Goal: Complete application form: Complete application form

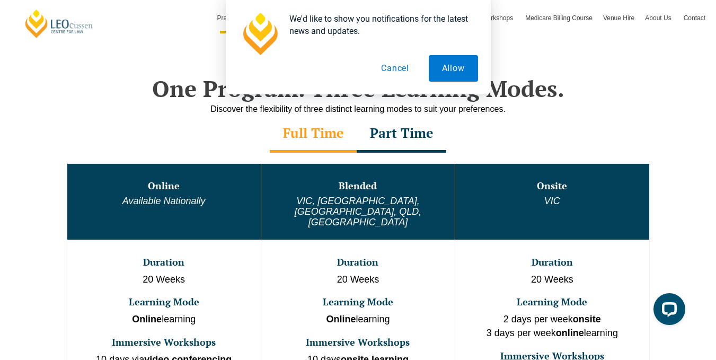
click at [397, 77] on button "Cancel" at bounding box center [395, 68] width 55 height 27
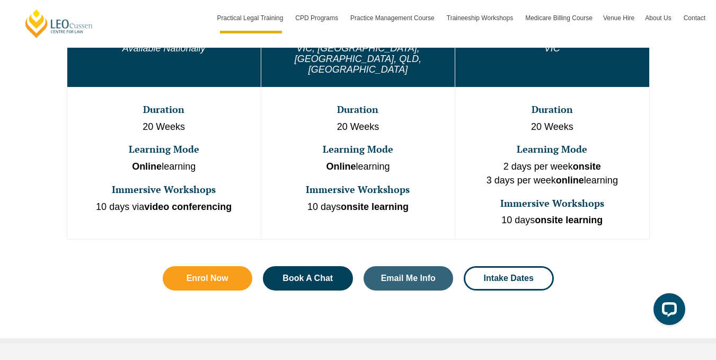
scroll to position [650, 0]
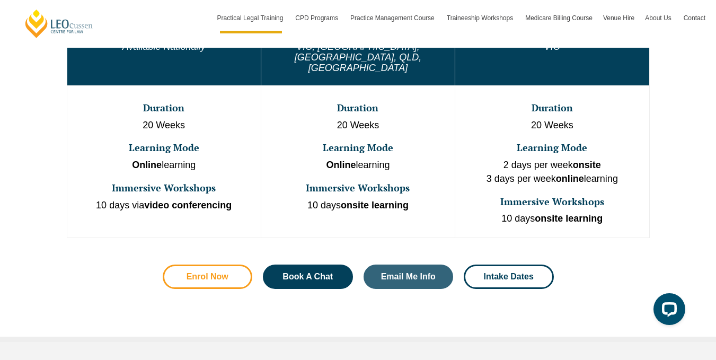
click at [211, 273] on span "Enrol Now" at bounding box center [208, 277] width 42 height 8
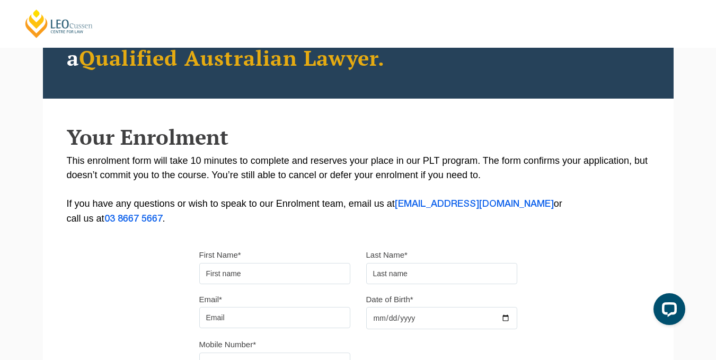
scroll to position [116, 0]
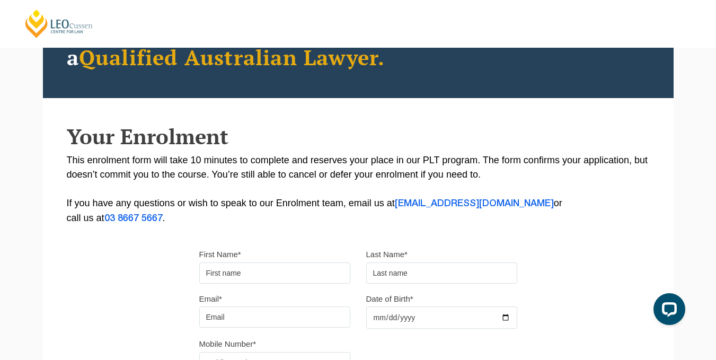
drag, startPoint x: 219, startPoint y: 263, endPoint x: 220, endPoint y: 268, distance: 5.3
click at [219, 266] on input "First Name*" at bounding box center [274, 272] width 151 height 21
type input "Sawaid Ul"
type input "Hassan"
type input "sawaidulhassan999@gmail.com"
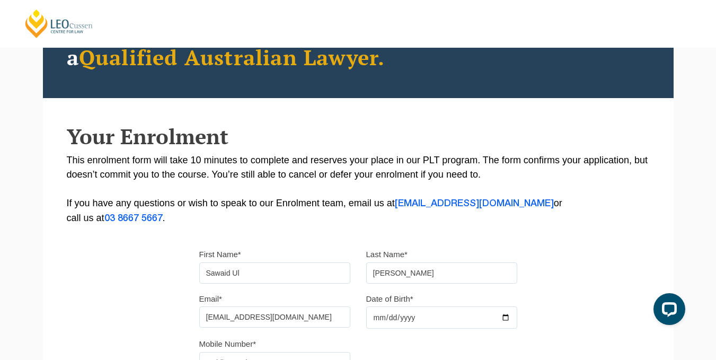
type input "03165056859"
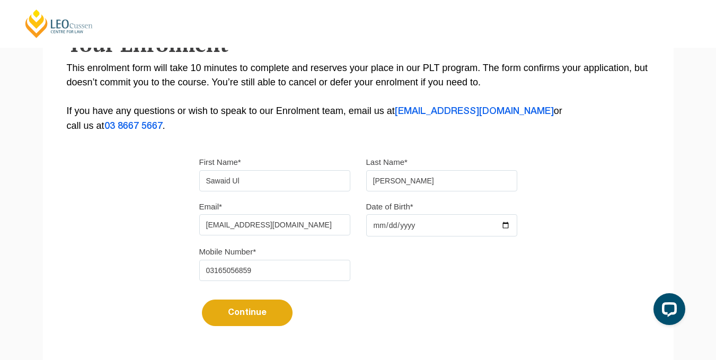
scroll to position [217, 0]
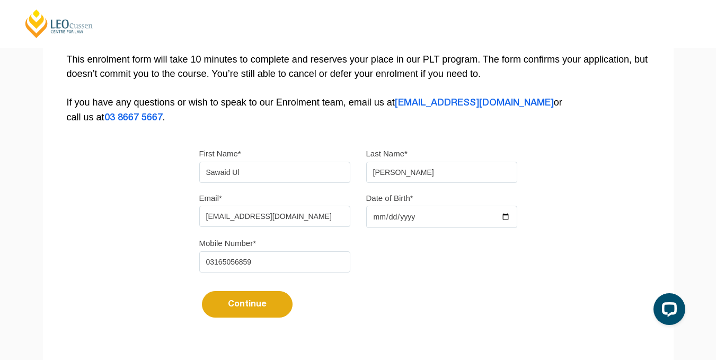
click at [502, 216] on input "Date of Birth*" at bounding box center [441, 217] width 151 height 22
type input "2002-03-21"
click at [214, 260] on input "03165056859" at bounding box center [274, 261] width 151 height 21
click at [212, 261] on input "03165056859" at bounding box center [274, 261] width 151 height 21
type input "3165056859"
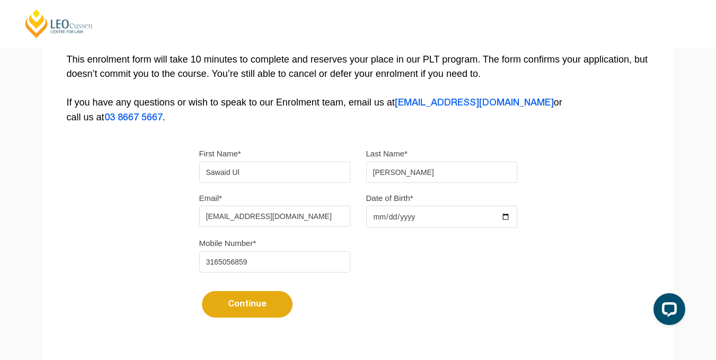
click at [202, 291] on button "Continue" at bounding box center [247, 304] width 91 height 27
click at [212, 261] on input "3165056859" at bounding box center [274, 261] width 151 height 21
select select
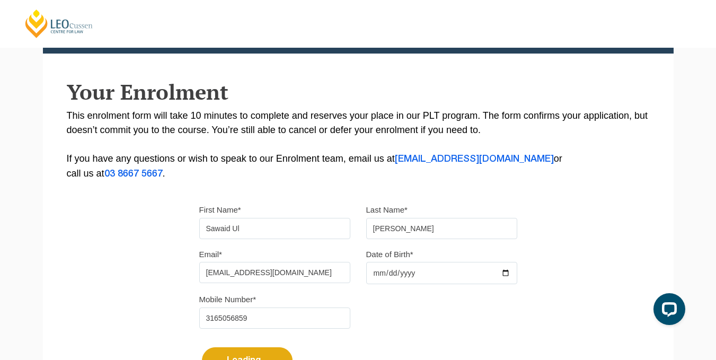
click at [207, 308] on input "3165056859" at bounding box center [274, 318] width 151 height 21
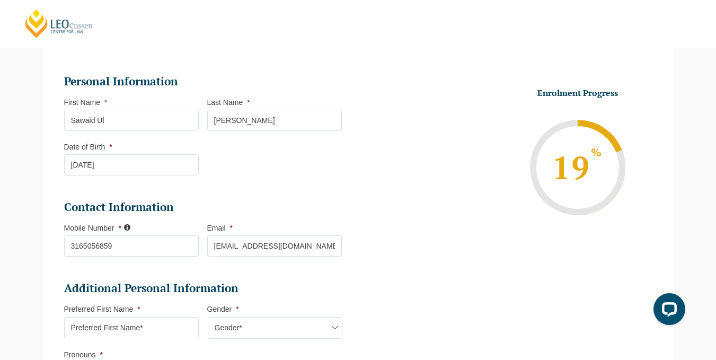
scroll to position [126, 0]
click at [67, 253] on input "3165056859" at bounding box center [131, 245] width 135 height 21
click input "Submit" at bounding box center [0, 0] width 0 height 0
type input "+3165056859"
select select
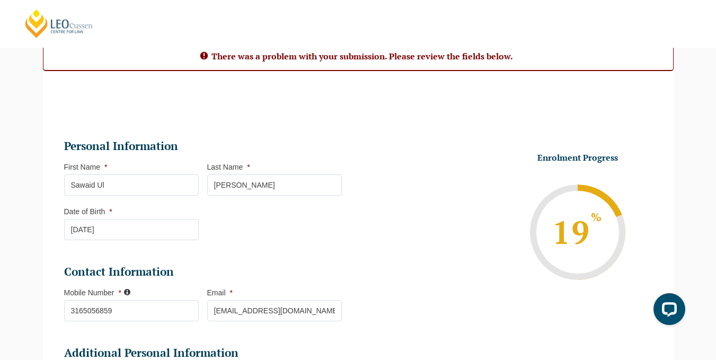
scroll to position [97, 0]
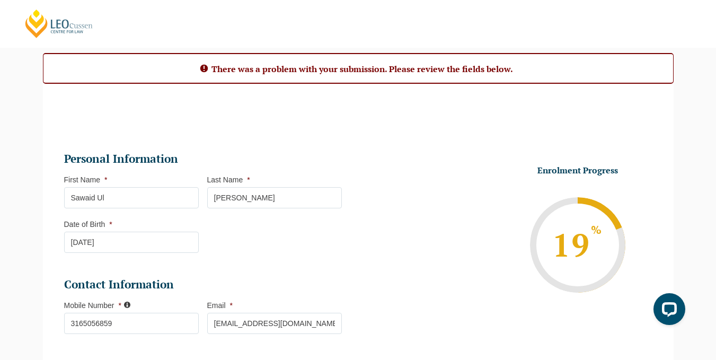
click at [73, 322] on input "3165056859" at bounding box center [131, 323] width 135 height 21
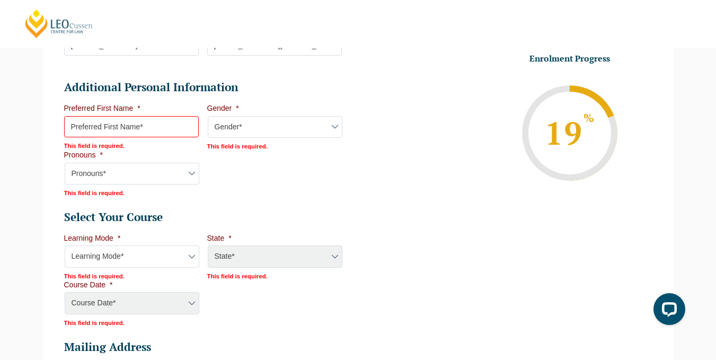
scroll to position [408, 0]
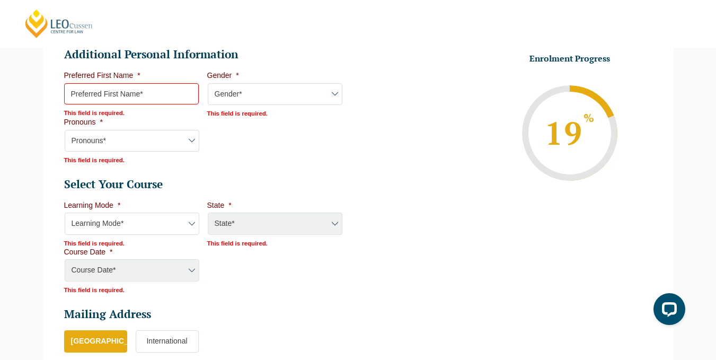
type input "+923165056859"
click at [144, 94] on input "Preferred First Name *" at bounding box center [131, 93] width 135 height 21
type input "Sawaid"
click at [244, 95] on select "Gender* Male Female Nonbinary Intersex Prefer not to disclose Other" at bounding box center [275, 94] width 135 height 22
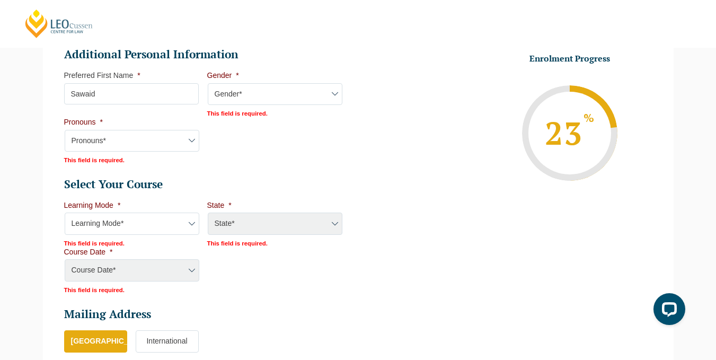
select select "Male"
click at [208, 83] on select "Gender* Male Female Nonbinary Intersex Prefer not to disclose Other" at bounding box center [275, 94] width 135 height 22
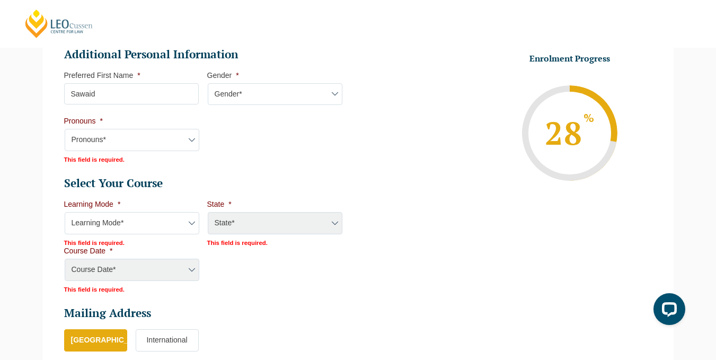
click at [147, 143] on select "Pronouns* She/Her/Hers He/Him/His They/Them/Theirs Other Prefer not to disclose" at bounding box center [132, 140] width 135 height 22
select select "He/Him/His"
click at [65, 129] on select "Pronouns* She/Her/Hers He/Him/His They/Them/Theirs Other Prefer not to disclose" at bounding box center [132, 140] width 135 height 22
click at [114, 223] on select "Learning Mode* Online Full Time Learning Online Part Time Learning Blended Full…" at bounding box center [132, 222] width 135 height 22
select select "Online Full Time Learning"
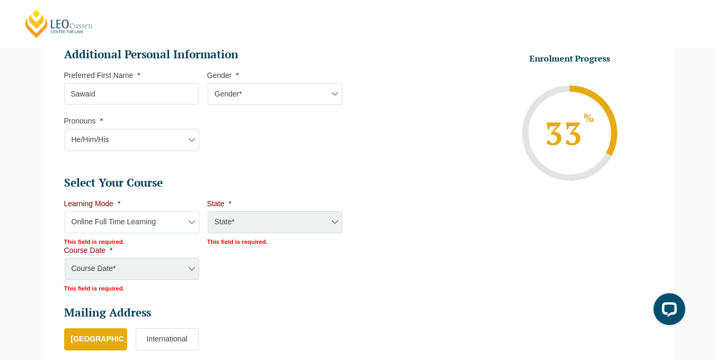
click at [65, 211] on select "Learning Mode* Online Full Time Learning Online Part Time Learning Blended Full…" at bounding box center [132, 222] width 135 height 22
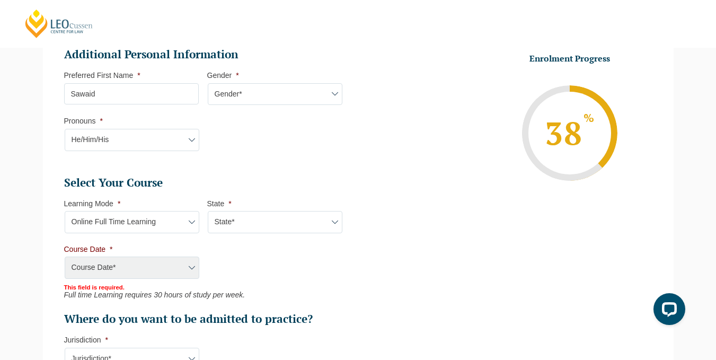
click at [259, 217] on select "State* National (ACT/NSW, VIC, QLD, SA, WA)" at bounding box center [275, 222] width 135 height 22
select select "National (ACT/NSW, VIC, QLD, SA, WA)"
click at [208, 211] on select "State* National (ACT/NSW, VIC, QLD, SA, WA)" at bounding box center [275, 222] width 135 height 22
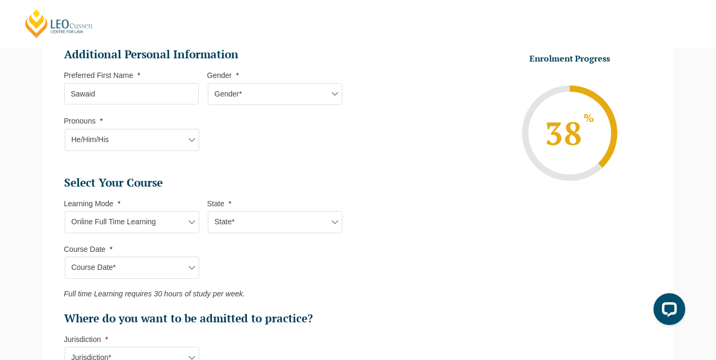
click at [175, 267] on select "Course Date* September 2025 (22-Sep-2025 to 20-Feb-2026) December 2025 (08-Dec-…" at bounding box center [132, 268] width 135 height 22
select select "September 2025 (22-Sep-2025 to 20-Feb-2026)"
click at [65, 257] on select "Course Date* September 2025 (22-Sep-2025 to 20-Feb-2026) December 2025 (08-Dec-…" at bounding box center [132, 268] width 135 height 22
type input "Intake 10 September 2025 FT"
type input "Practical Legal Training (NAT)"
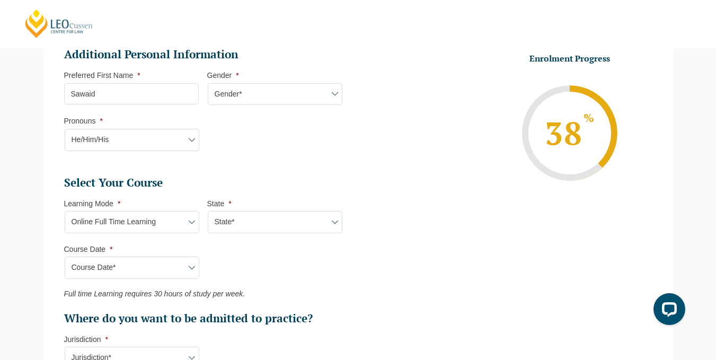
select select "NAT PLT (SEP) 2025 Full Time Online"
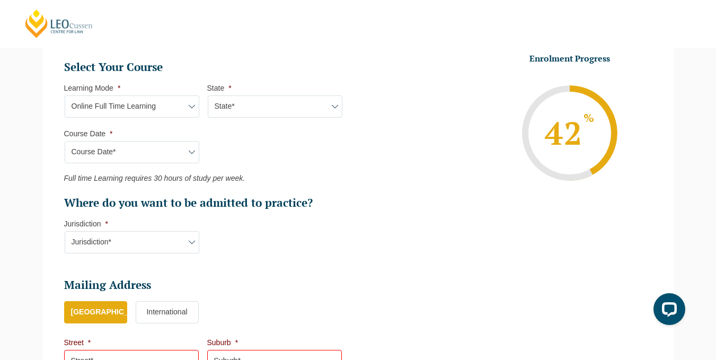
scroll to position [524, 0]
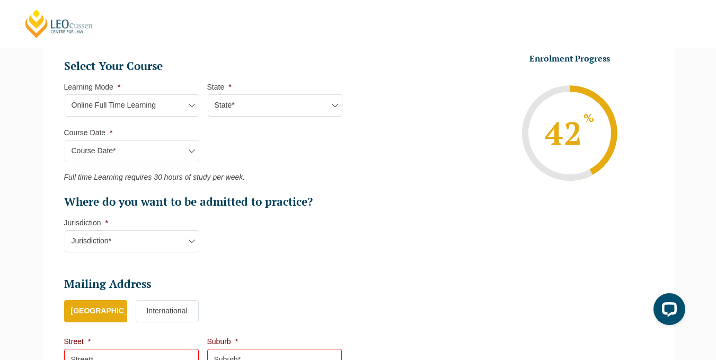
click at [155, 246] on select "Jurisdiction* VIC ACT/NSW SA WA QLD" at bounding box center [132, 241] width 135 height 22
select select "ACT/NSW"
click at [65, 230] on select "Jurisdiction* VIC ACT/NSW SA WA QLD" at bounding box center [132, 241] width 135 height 22
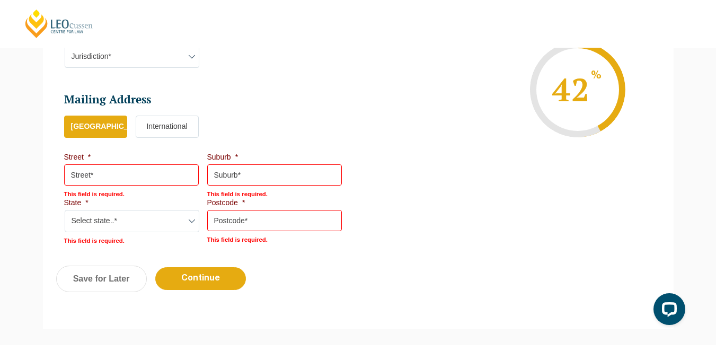
scroll to position [737, 0]
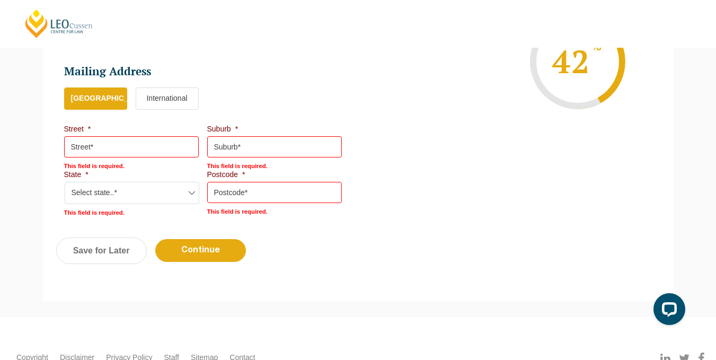
click at [181, 101] on label "International" at bounding box center [167, 98] width 63 height 22
click at [0, 0] on input "International" at bounding box center [0, 0] width 0 height 0
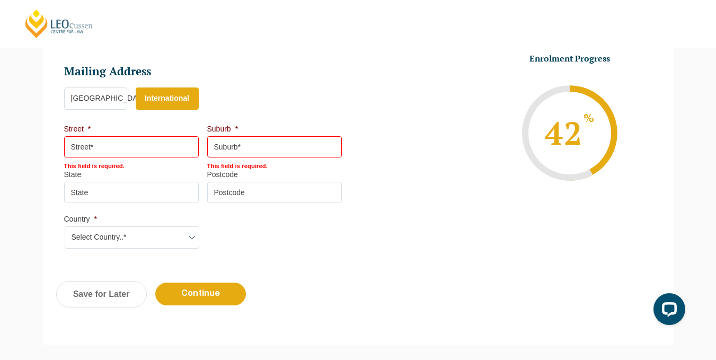
click at [142, 139] on input "Street *" at bounding box center [131, 146] width 135 height 21
type input "Ghazali Hostel, NUST H-12, Islamabad"
type input "Islamabad"
type input "Islamabad Capital Territory"
type input "44000"
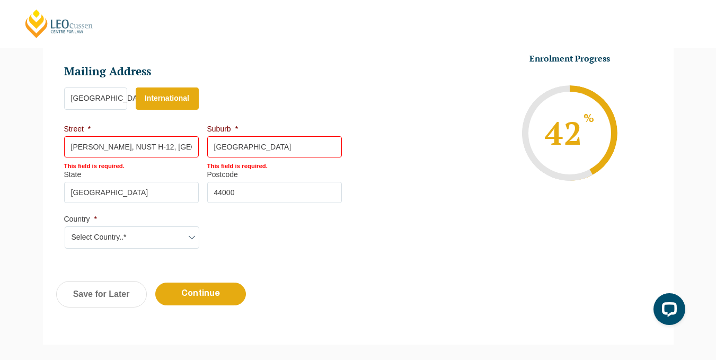
select select "Pakistan"
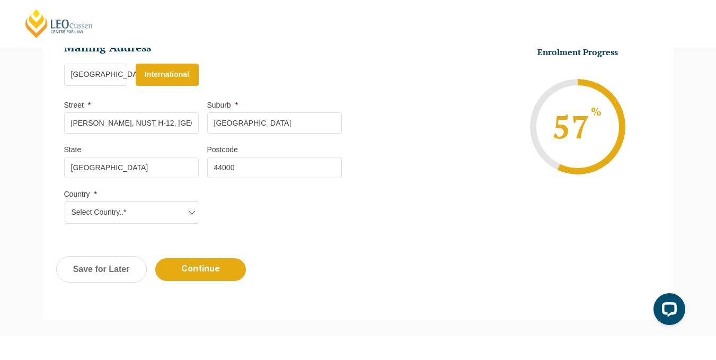
scroll to position [764, 0]
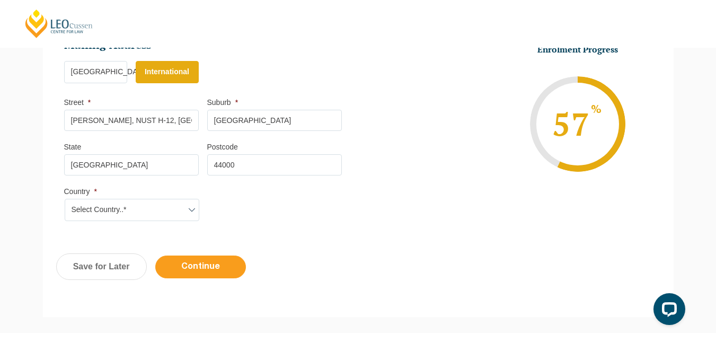
click at [212, 275] on input "Continue" at bounding box center [200, 267] width 91 height 23
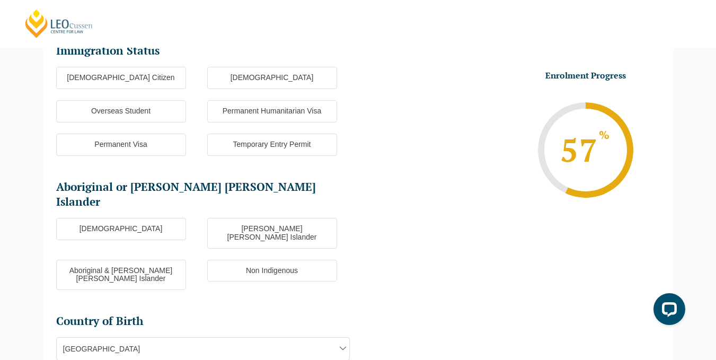
scroll to position [92, 0]
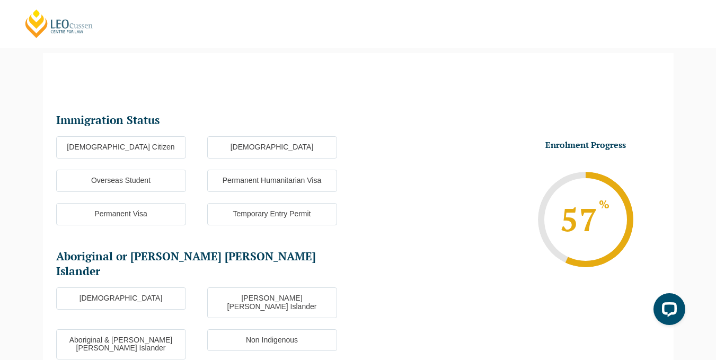
click at [125, 186] on label "Overseas Student" at bounding box center [121, 181] width 130 height 22
click at [0, 0] on input "Overseas Student" at bounding box center [0, 0] width 0 height 0
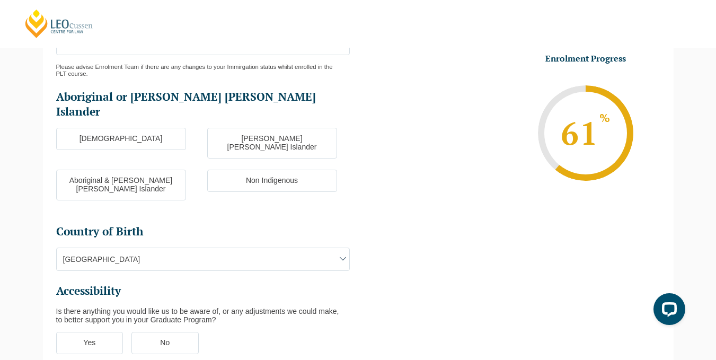
scroll to position [298, 0]
click at [235, 169] on label "Non Indigenous" at bounding box center [272, 180] width 130 height 22
click at [0, 0] on input "Non Indigenous" at bounding box center [0, 0] width 0 height 0
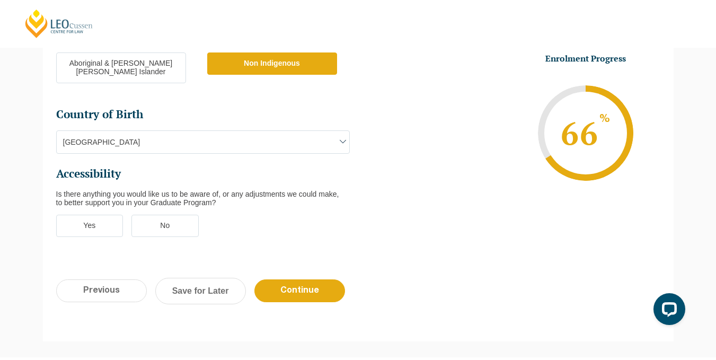
scroll to position [415, 0]
click at [84, 214] on label "Yes" at bounding box center [89, 225] width 67 height 22
click at [0, 0] on input "Yes" at bounding box center [0, 0] width 0 height 0
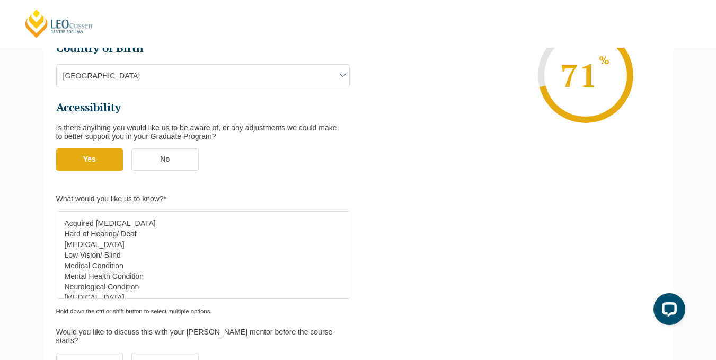
scroll to position [481, 0]
click at [155, 148] on label "No" at bounding box center [165, 159] width 67 height 22
click at [0, 0] on input "No" at bounding box center [0, 0] width 0 height 0
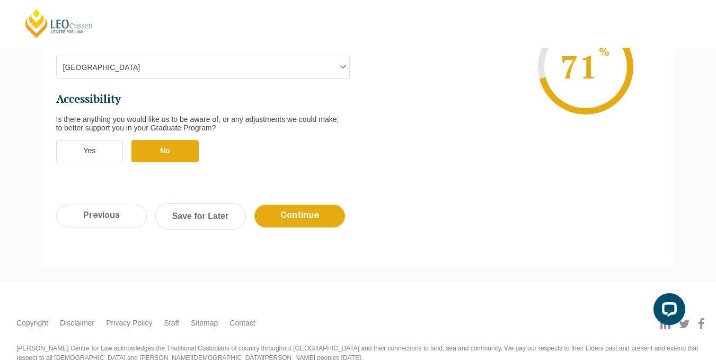
scroll to position [495, 0]
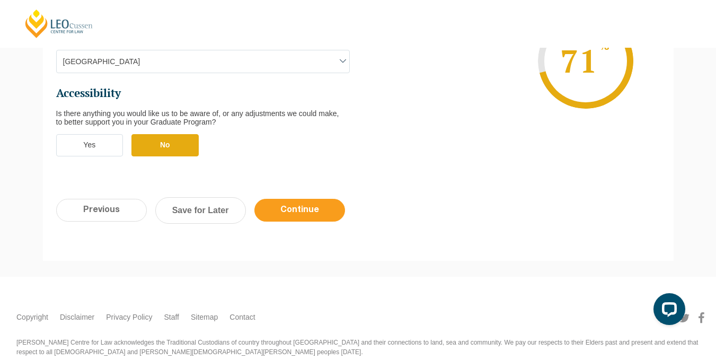
click at [306, 199] on input "Continue" at bounding box center [300, 210] width 91 height 23
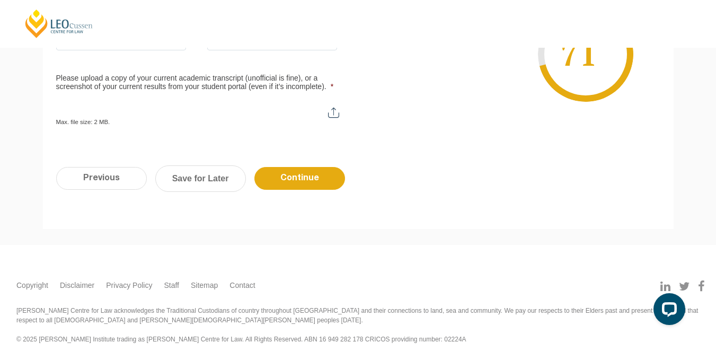
scroll to position [92, 0]
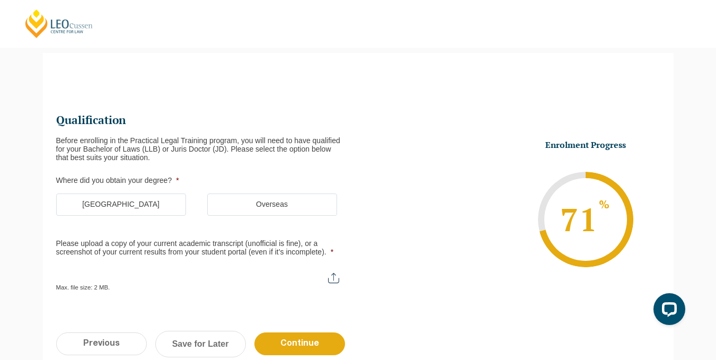
click at [282, 198] on label "Overseas" at bounding box center [272, 205] width 130 height 22
click at [0, 0] on input "Overseas" at bounding box center [0, 0] width 0 height 0
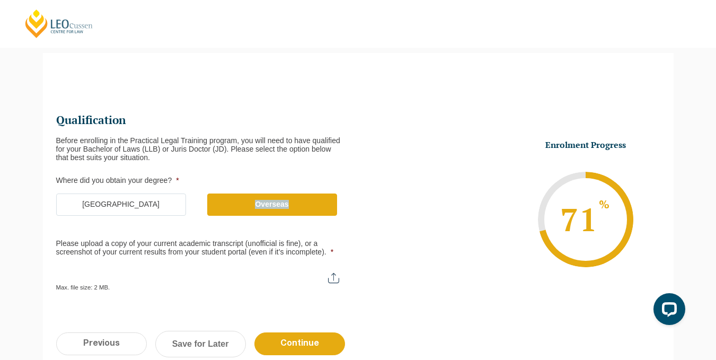
click at [282, 198] on label "Overseas" at bounding box center [272, 205] width 130 height 22
click at [0, 0] on input "Overseas" at bounding box center [0, 0] width 0 height 0
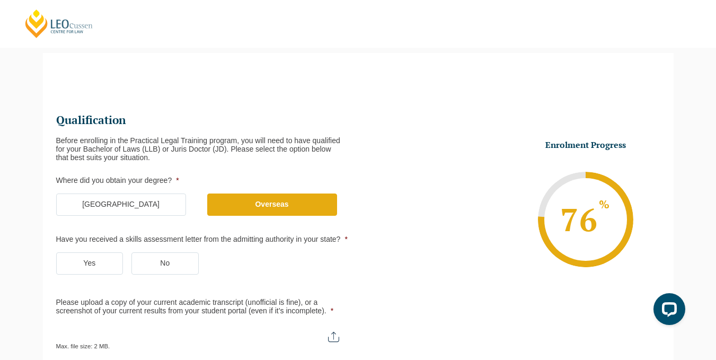
click at [295, 234] on ul "Qualification Before enrolling in the Practical Legal Training program, you wil…" at bounding box center [207, 231] width 302 height 237
click at [111, 262] on label "Yes" at bounding box center [89, 263] width 67 height 22
click at [0, 0] on input "Yes" at bounding box center [0, 0] width 0 height 0
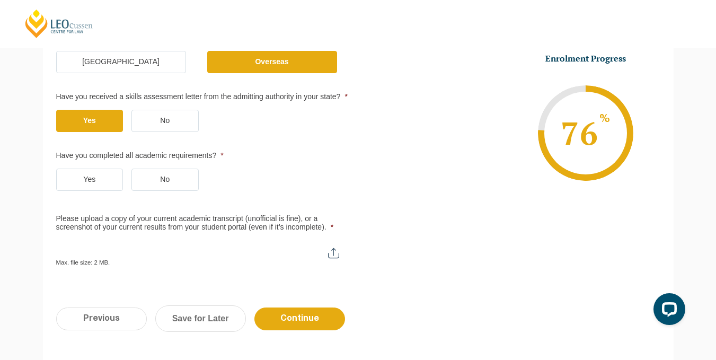
scroll to position [236, 0]
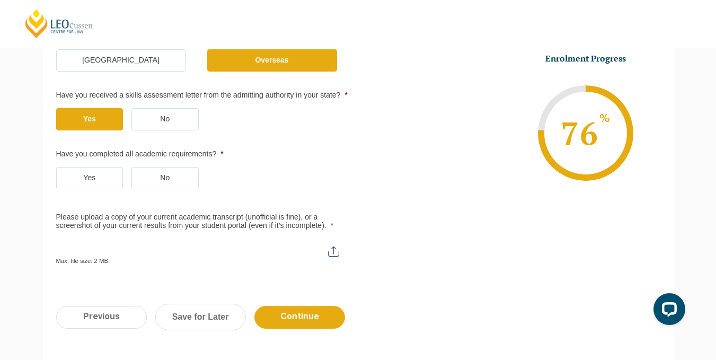
click at [99, 175] on label "Yes" at bounding box center [89, 178] width 67 height 22
click at [0, 0] on input "Yes" at bounding box center [0, 0] width 0 height 0
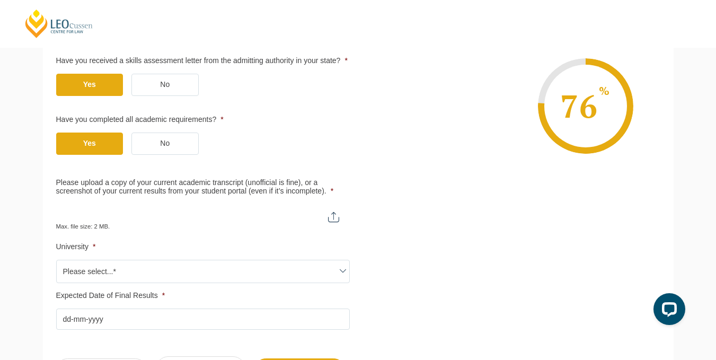
scroll to position [271, 0]
click at [329, 214] on input "Please upload a copy of your current academic transcript (unofficial is fine), …" at bounding box center [203, 213] width 294 height 18
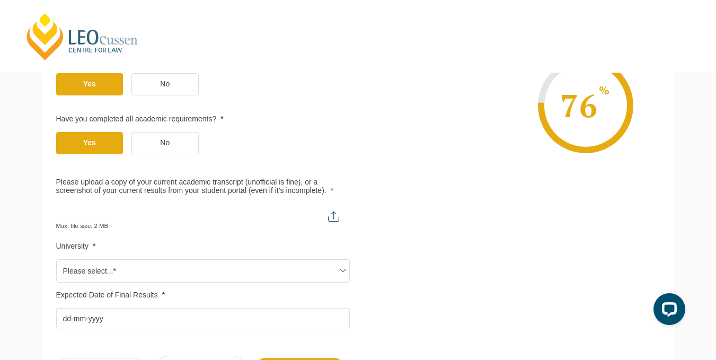
click at [341, 216] on input "Please upload a copy of your current academic transcript (unofficial is fine), …" at bounding box center [203, 213] width 294 height 18
type input "C:\fakepath\Transcript NUST.pdf"
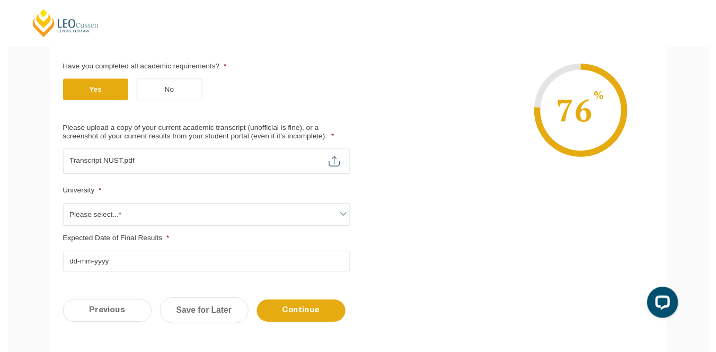
scroll to position [329, 0]
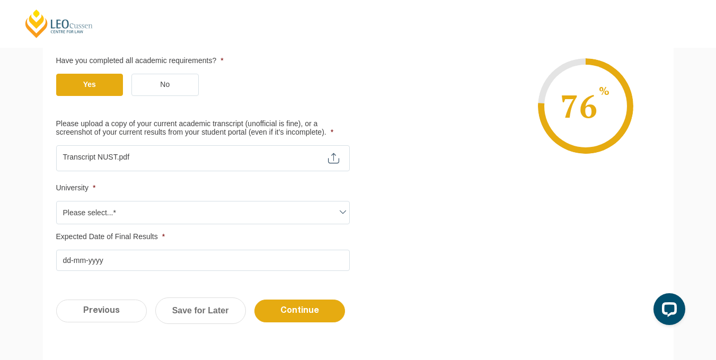
click at [334, 206] on span "Please select...*" at bounding box center [203, 212] width 293 height 22
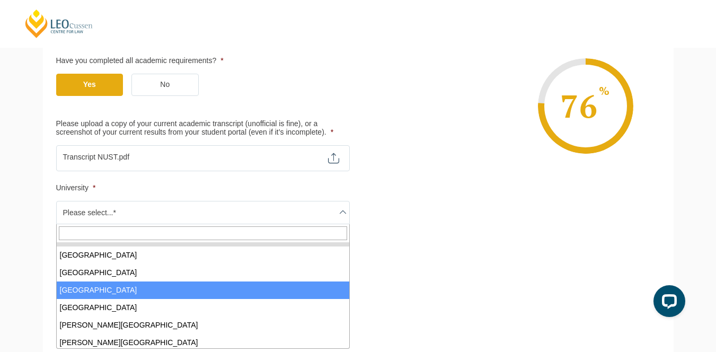
scroll to position [0, 0]
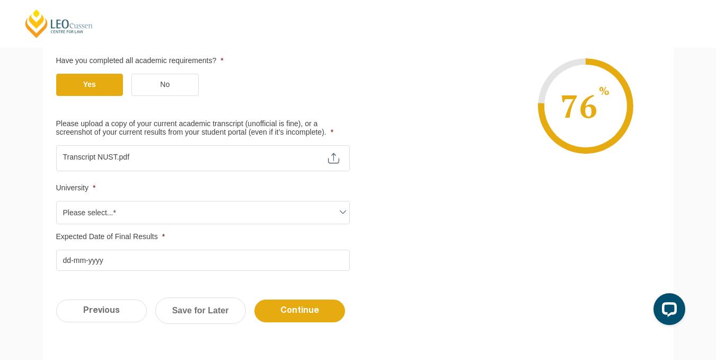
click at [455, 270] on ul "Qualification Before enrolling in the Practical Legal Training program, you wil…" at bounding box center [358, 72] width 604 height 397
click at [344, 259] on input "Expected Date of Final Results *" at bounding box center [203, 260] width 294 height 21
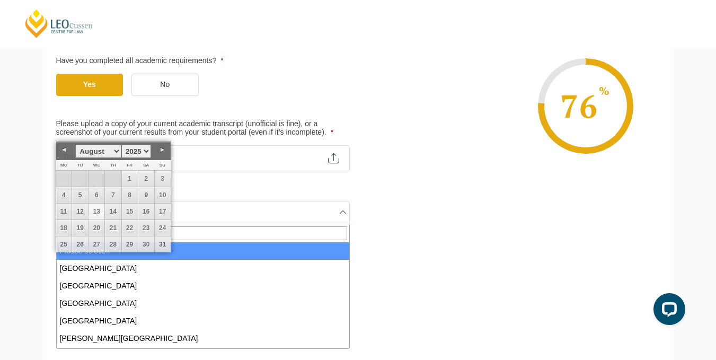
click at [331, 206] on span "Please select...*" at bounding box center [203, 212] width 293 height 22
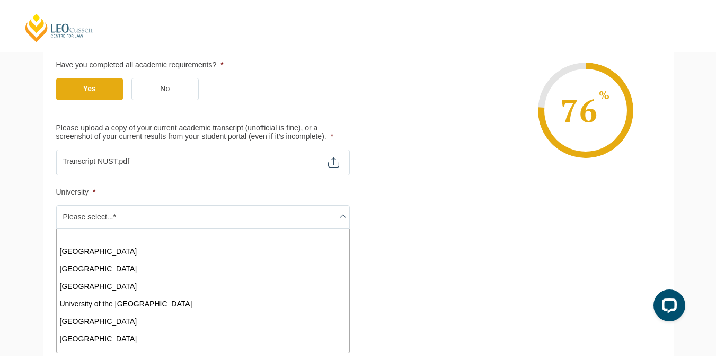
scroll to position [646, 0]
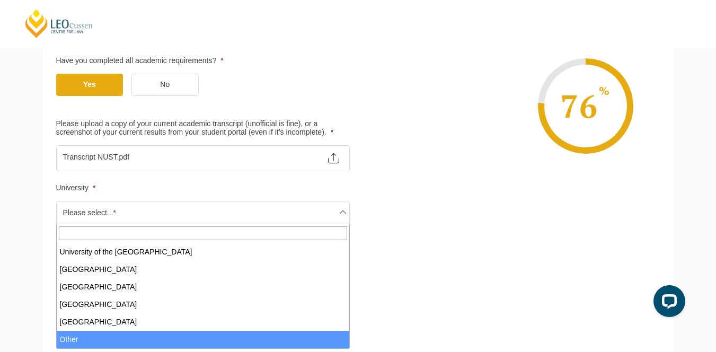
select select "Other"
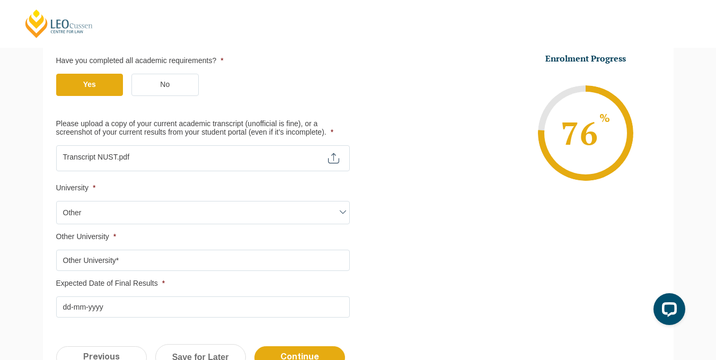
click at [122, 255] on input "Other University *" at bounding box center [203, 260] width 294 height 21
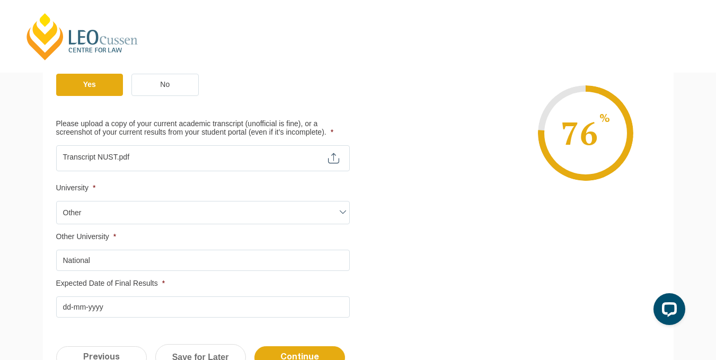
type input "National"
drag, startPoint x: 100, startPoint y: 271, endPoint x: 33, endPoint y: 257, distance: 67.8
click at [33, 257] on div "Please note that your information is saved on our server as you enter it. Congr…" at bounding box center [358, 112] width 716 height 624
paste input "National University of Sciences & Technology"
type input "National University of Sciences & Technology"
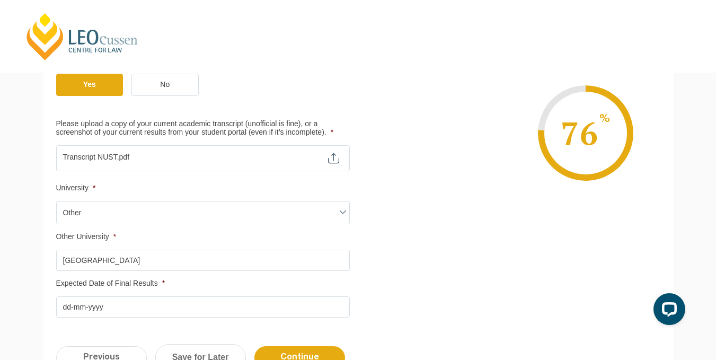
click at [114, 314] on input "Expected Date of Final Results *" at bounding box center [203, 306] width 294 height 21
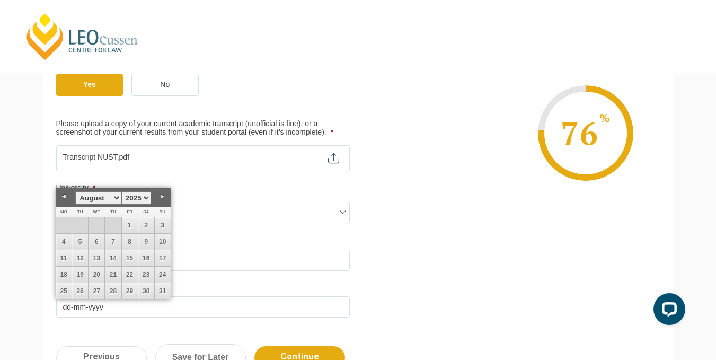
click at [110, 199] on select "January February March April May June July August September October November De…" at bounding box center [98, 197] width 46 height 13
click at [161, 223] on link "1" at bounding box center [163, 225] width 16 height 16
type input "01-06-2025"
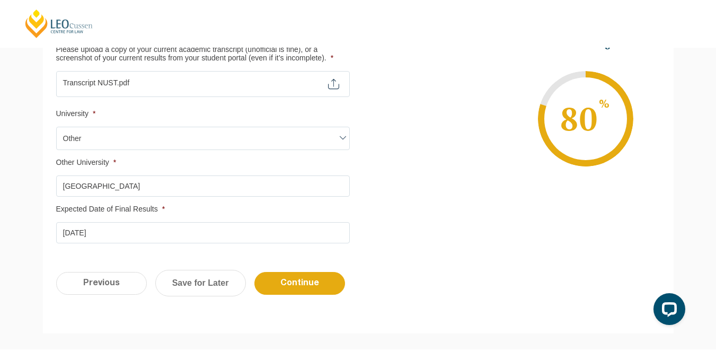
scroll to position [441, 0]
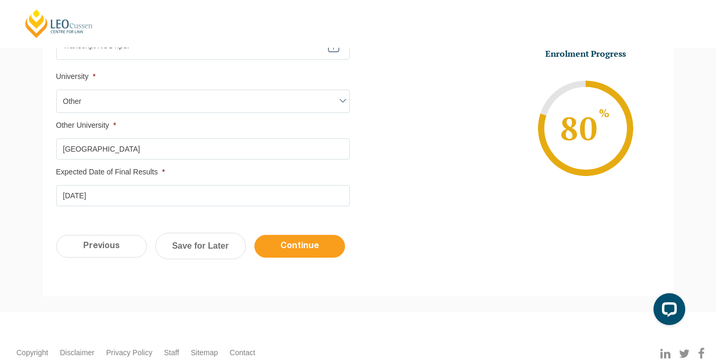
click at [293, 244] on input "Continue" at bounding box center [300, 246] width 91 height 23
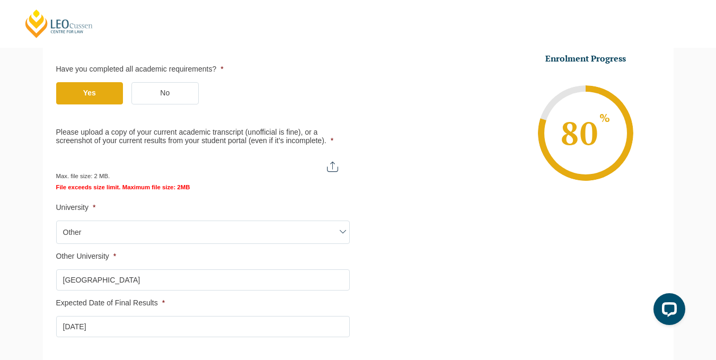
scroll to position [370, 0]
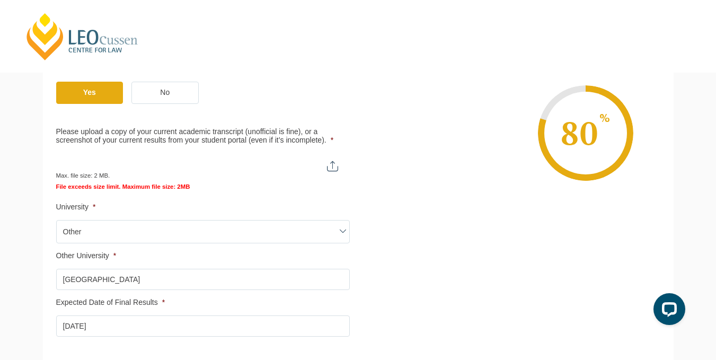
click at [333, 164] on input "Please upload a copy of your current academic transcript (unofficial is fine), …" at bounding box center [202, 162] width 293 height 18
type input "C:\fakepath\Transcript NUST_compressed.pdf"
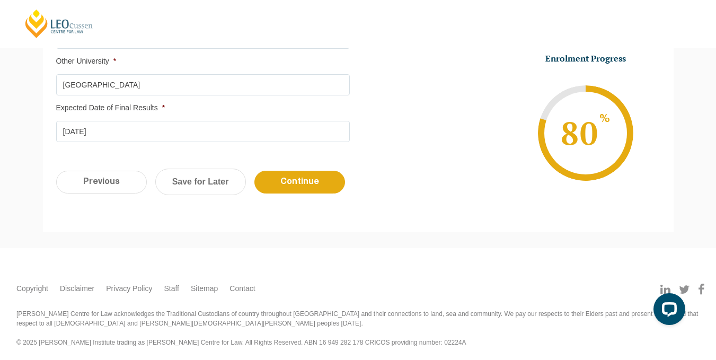
scroll to position [557, 0]
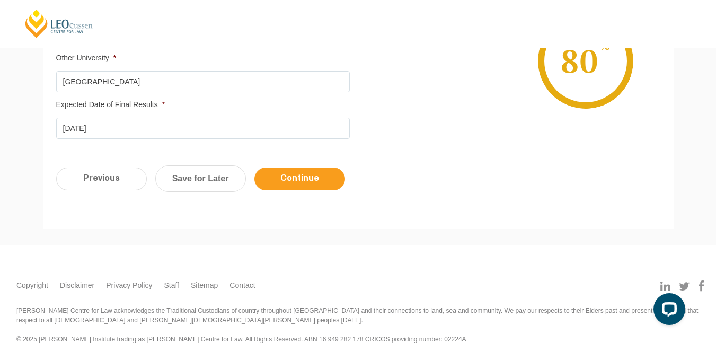
click at [320, 189] on input "Continue" at bounding box center [300, 179] width 91 height 23
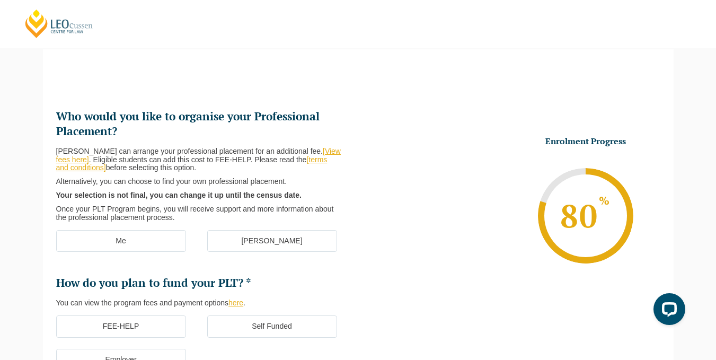
scroll to position [95, 0]
click at [319, 153] on link "[View fees here]" at bounding box center [198, 155] width 285 height 17
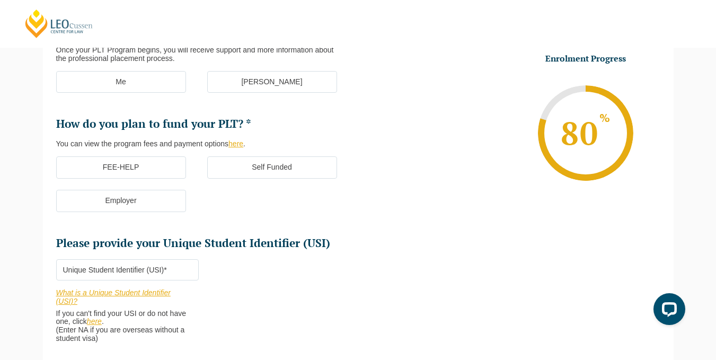
scroll to position [255, 0]
click at [132, 163] on label "FEE-HELP" at bounding box center [121, 167] width 130 height 22
click at [0, 0] on input "FEE-HELP" at bounding box center [0, 0] width 0 height 0
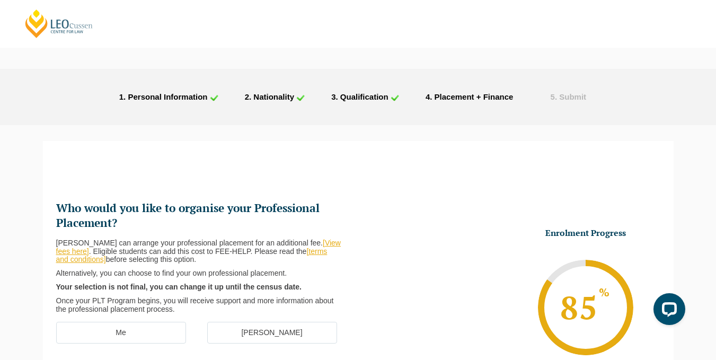
scroll to position [0, 0]
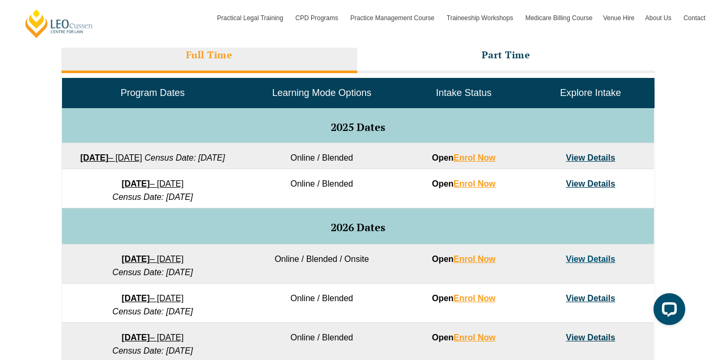
scroll to position [514, 0]
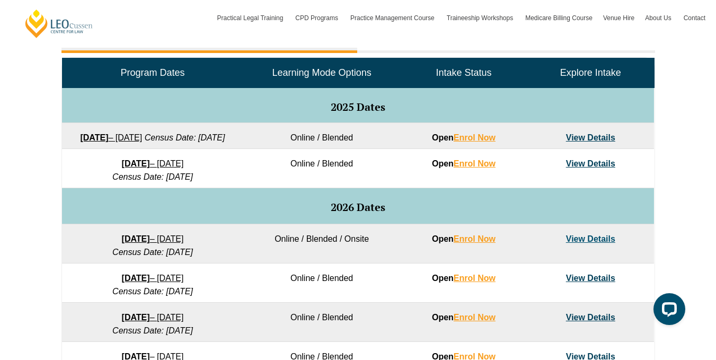
click at [589, 139] on link "View Details" at bounding box center [590, 137] width 49 height 9
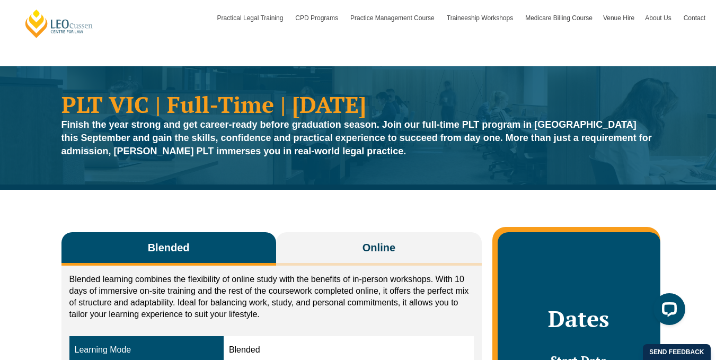
scroll to position [1, 0]
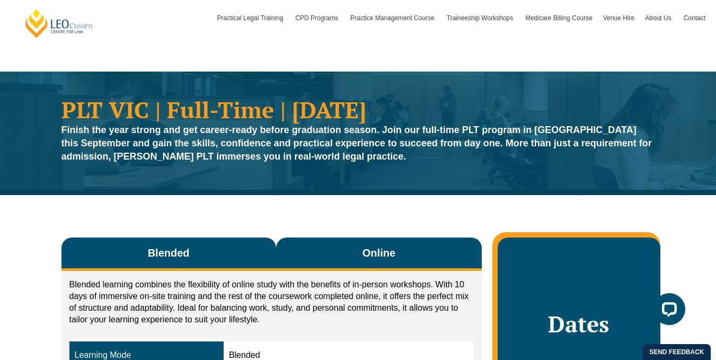
click at [375, 263] on button "Online" at bounding box center [379, 254] width 206 height 33
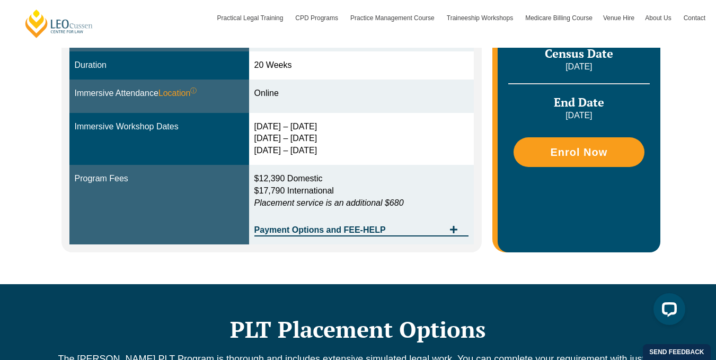
scroll to position [360, 0]
